Goal: Find specific page/section: Find specific page/section

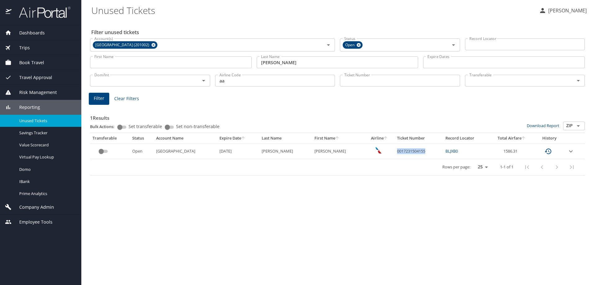
click at [25, 106] on span "Reporting" at bounding box center [25, 107] width 29 height 7
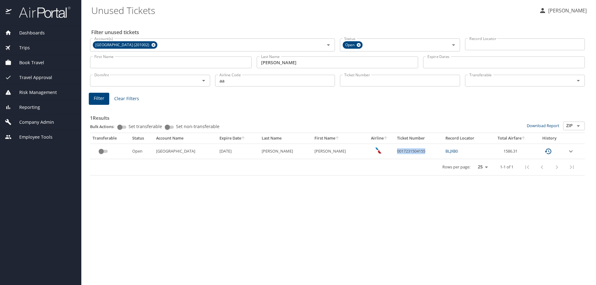
click at [21, 122] on span "Company Admin" at bounding box center [32, 122] width 43 height 7
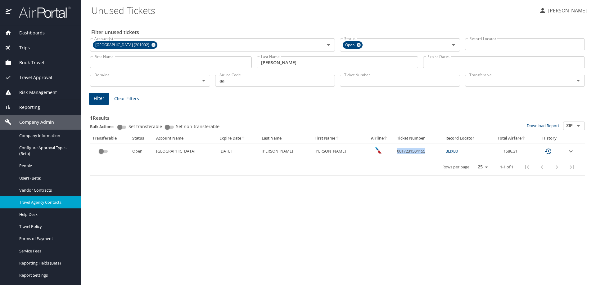
click at [46, 203] on span "Travel Agency Contacts" at bounding box center [46, 203] width 55 height 6
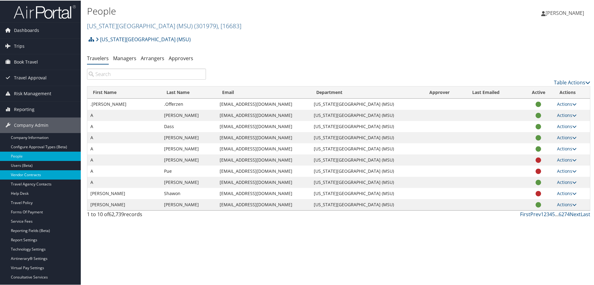
click at [25, 176] on link "Vendor Contracts" at bounding box center [40, 174] width 81 height 9
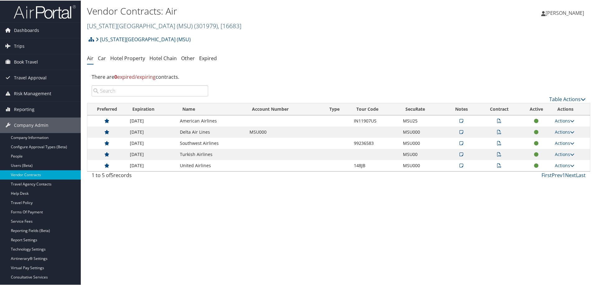
click at [218, 28] on span ", [ 16683 ]" at bounding box center [230, 25] width 24 height 8
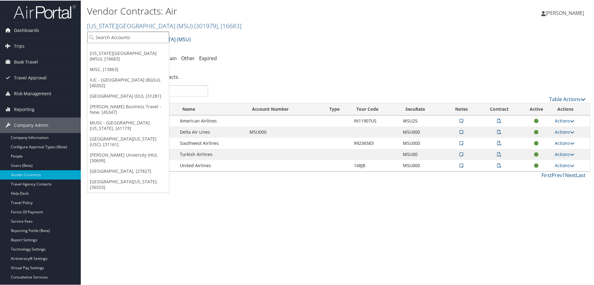
click at [126, 40] on input "search" at bounding box center [128, 36] width 82 height 11
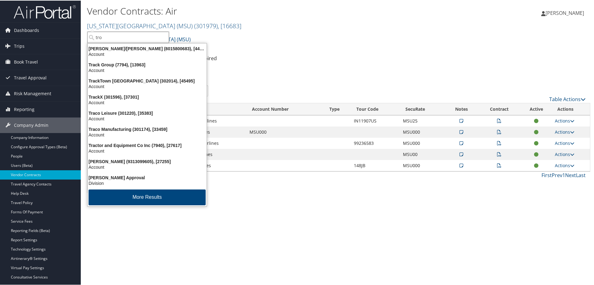
type input "troy"
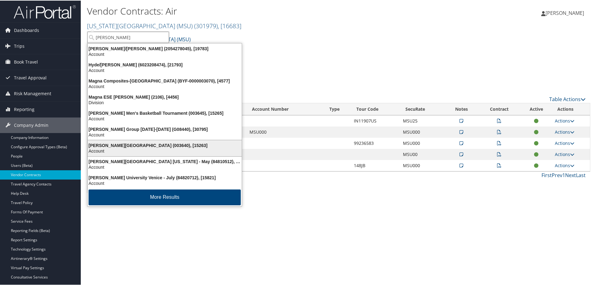
click at [93, 145] on div "Troy University (003640), [15263]" at bounding box center [165, 145] width 162 height 6
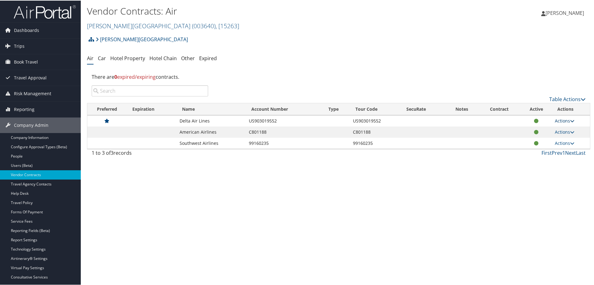
click at [557, 120] on link "Actions" at bounding box center [565, 120] width 20 height 6
click at [552, 130] on link "View Contracts" at bounding box center [549, 129] width 41 height 11
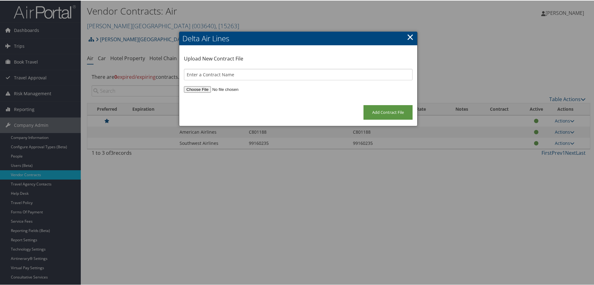
click at [409, 35] on link "×" at bounding box center [410, 36] width 7 height 12
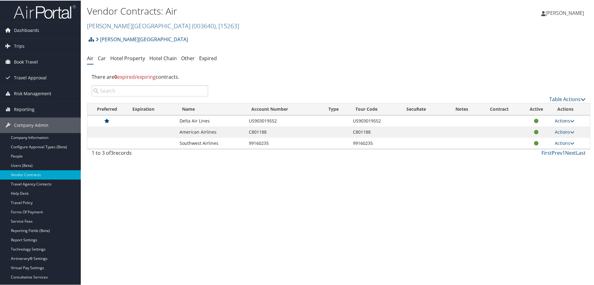
click at [571, 120] on icon at bounding box center [572, 120] width 4 height 4
click at [551, 128] on link "View Contracts" at bounding box center [549, 129] width 41 height 11
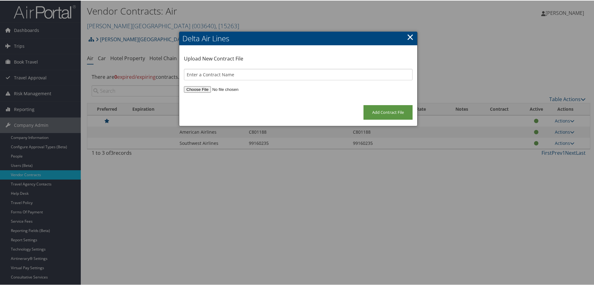
click at [409, 38] on link "×" at bounding box center [410, 36] width 7 height 12
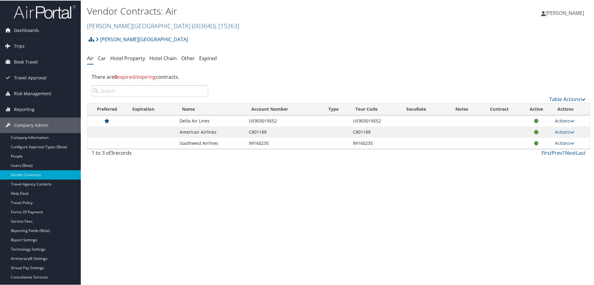
click at [570, 121] on icon at bounding box center [572, 120] width 4 height 4
click at [357, 118] on td "US903019552" at bounding box center [375, 120] width 51 height 11
drag, startPoint x: 352, startPoint y: 121, endPoint x: 380, endPoint y: 121, distance: 27.3
click at [380, 121] on td "US903019552" at bounding box center [375, 120] width 51 height 11
click at [345, 62] on ul "Air Car Hotel Property Hotel Chain Other Expired" at bounding box center [338, 57] width 503 height 11
